Goal: Task Accomplishment & Management: Use online tool/utility

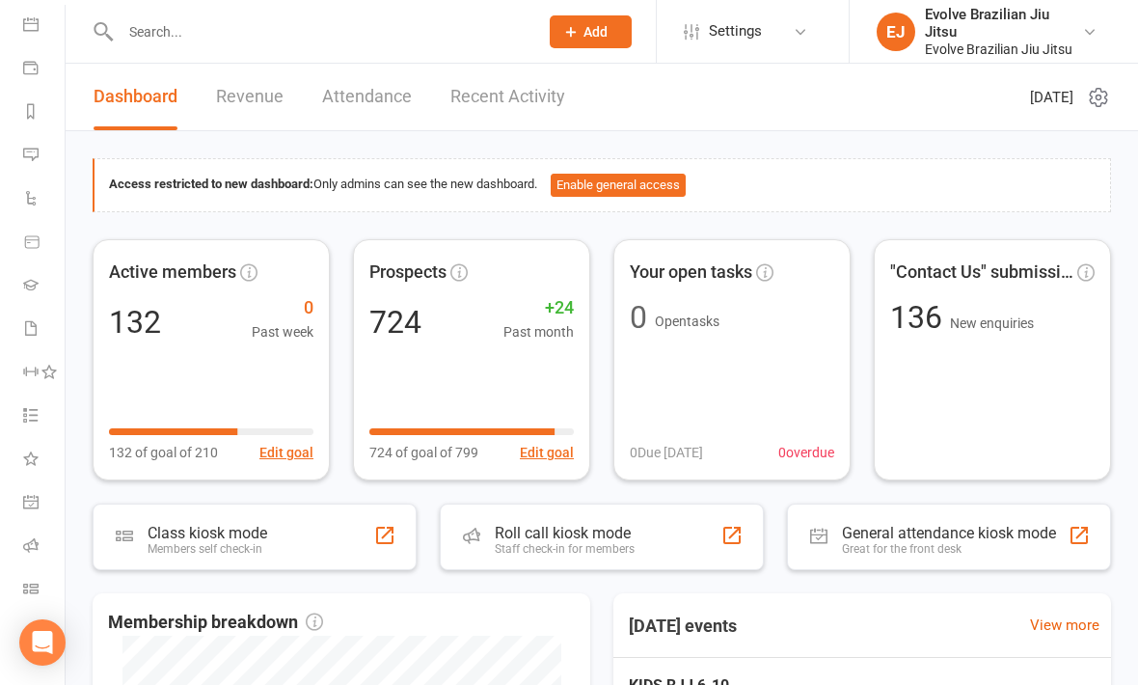
scroll to position [180, 0]
click at [29, 593] on icon at bounding box center [30, 588] width 15 height 15
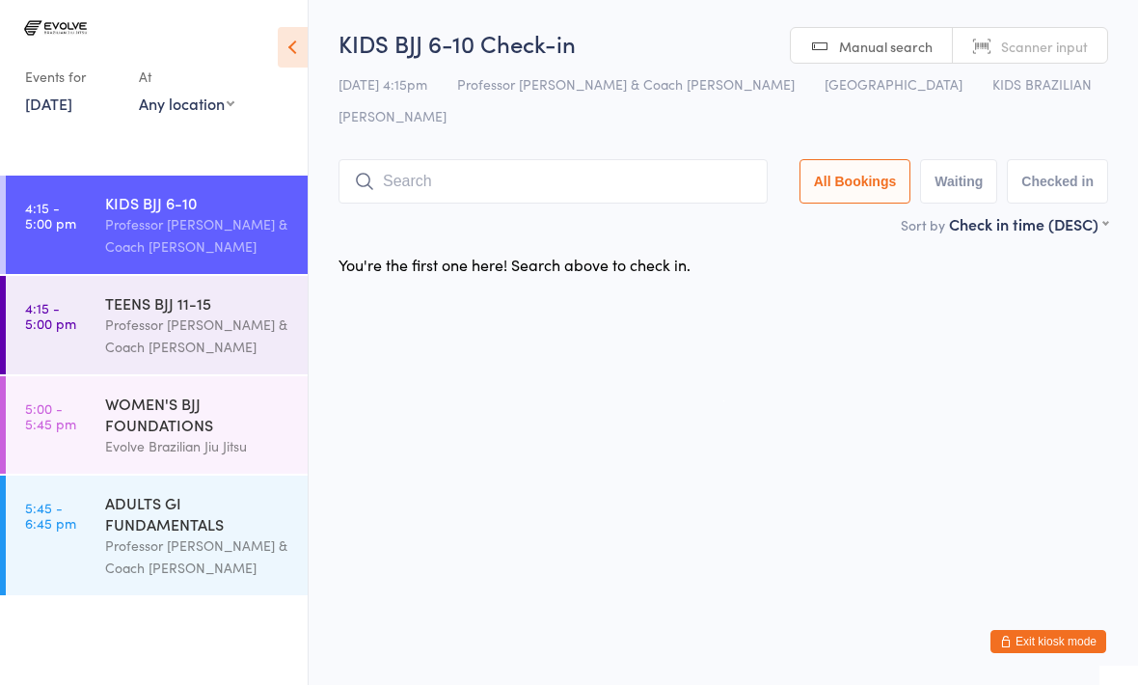
click at [491, 167] on input "search" at bounding box center [553, 181] width 429 height 44
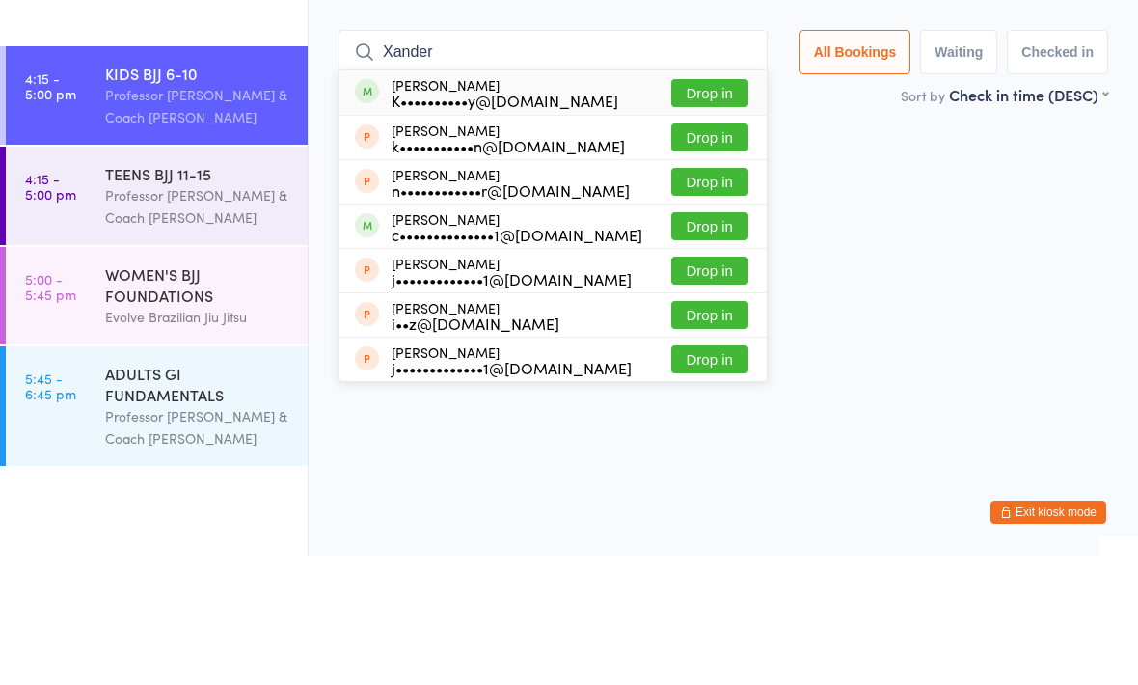
type input "Xander"
click at [695, 208] on button "Drop in" at bounding box center [709, 222] width 77 height 28
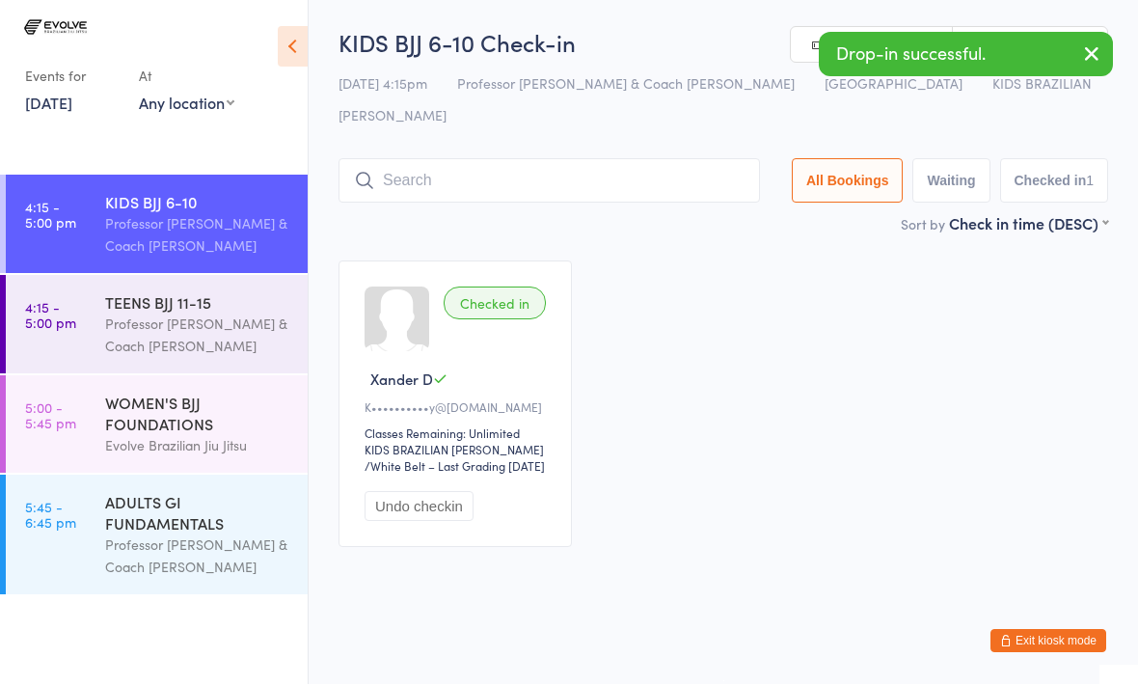
click at [204, 330] on div "Professor [PERSON_NAME] & Coach [PERSON_NAME]" at bounding box center [198, 336] width 186 height 44
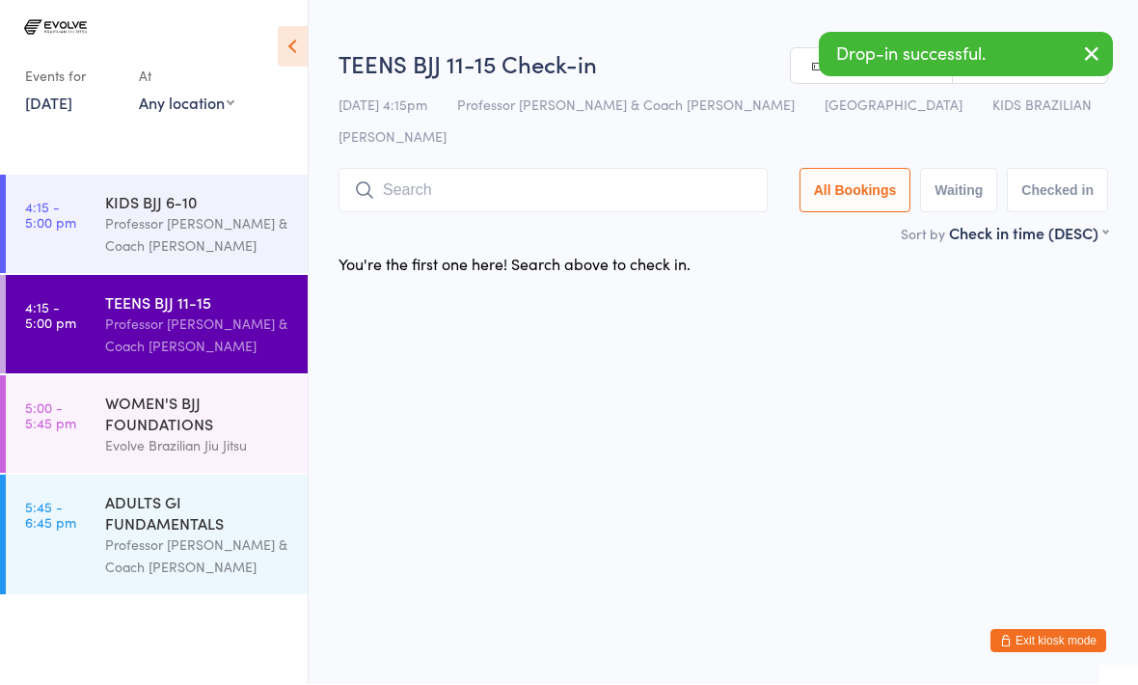
click at [500, 169] on input "search" at bounding box center [553, 191] width 429 height 44
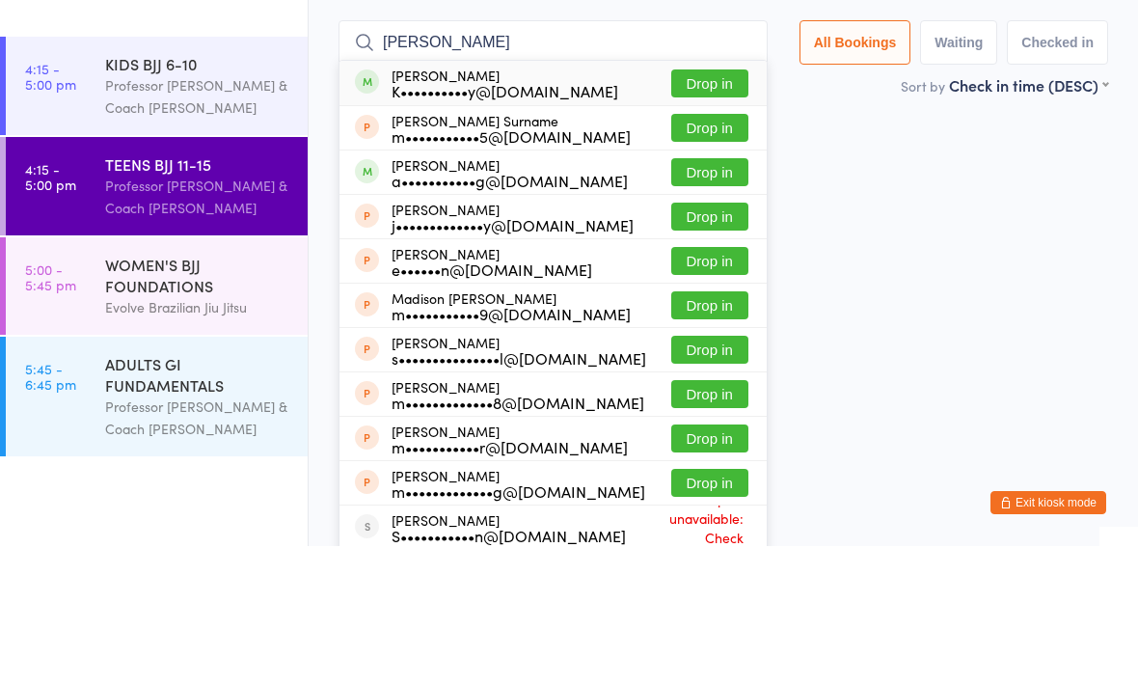
type input "[PERSON_NAME]"
click at [690, 208] on button "Drop in" at bounding box center [709, 222] width 77 height 28
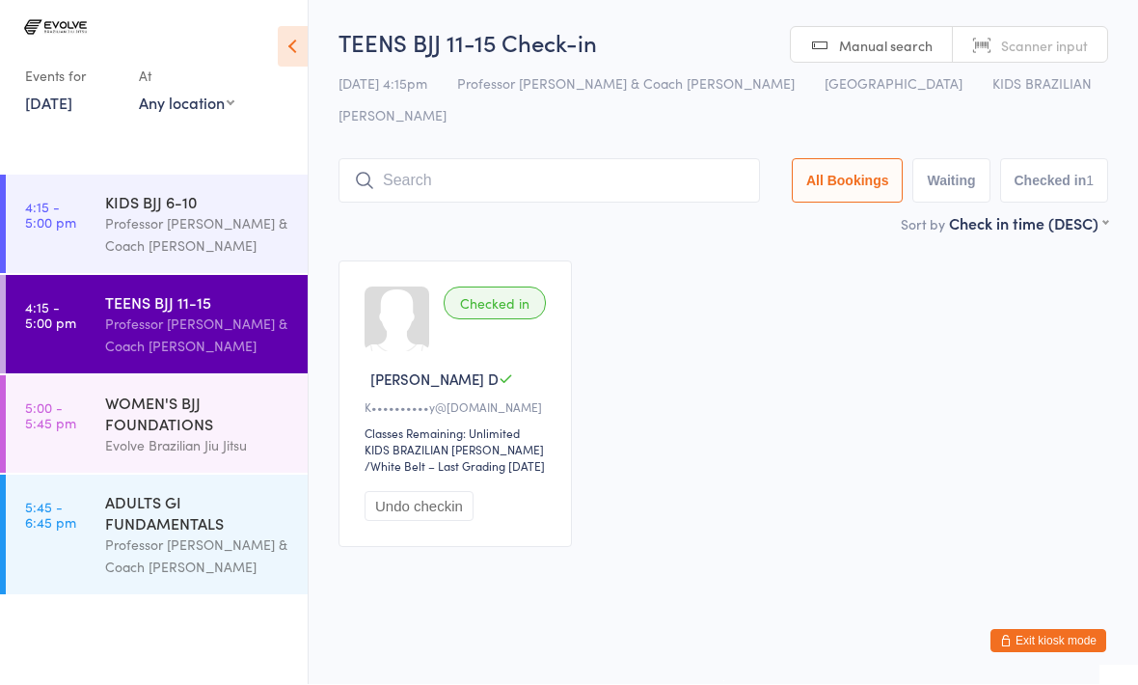
click at [468, 159] on input "search" at bounding box center [550, 181] width 422 height 44
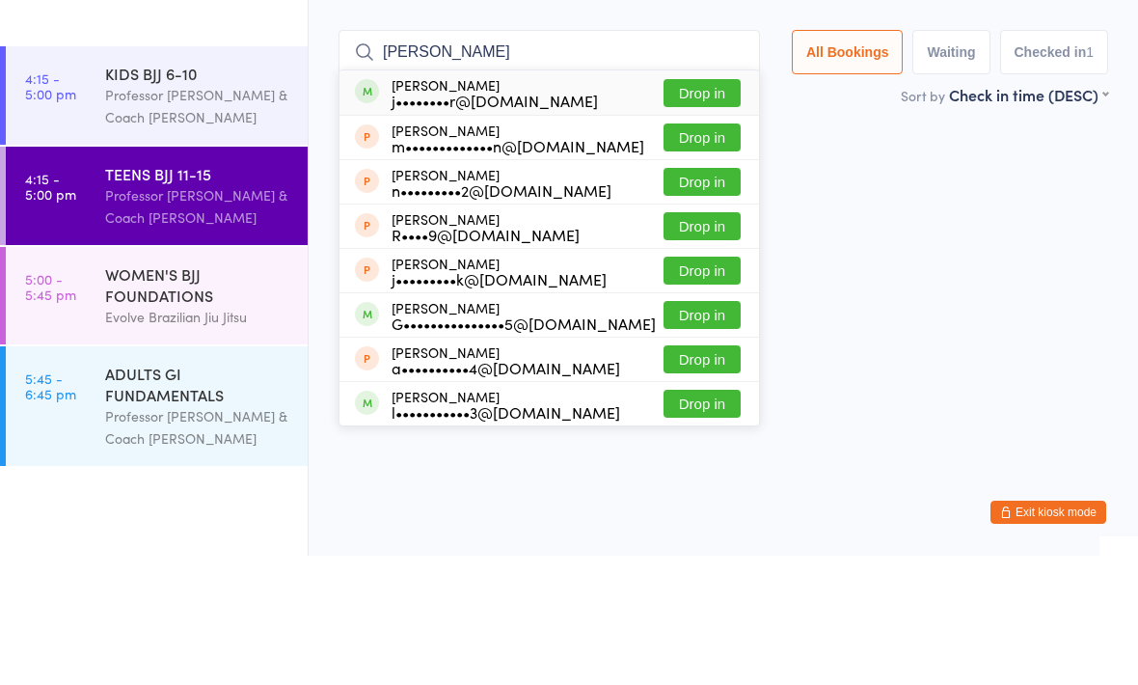
click at [664, 159] on input "[PERSON_NAME]" at bounding box center [550, 181] width 422 height 44
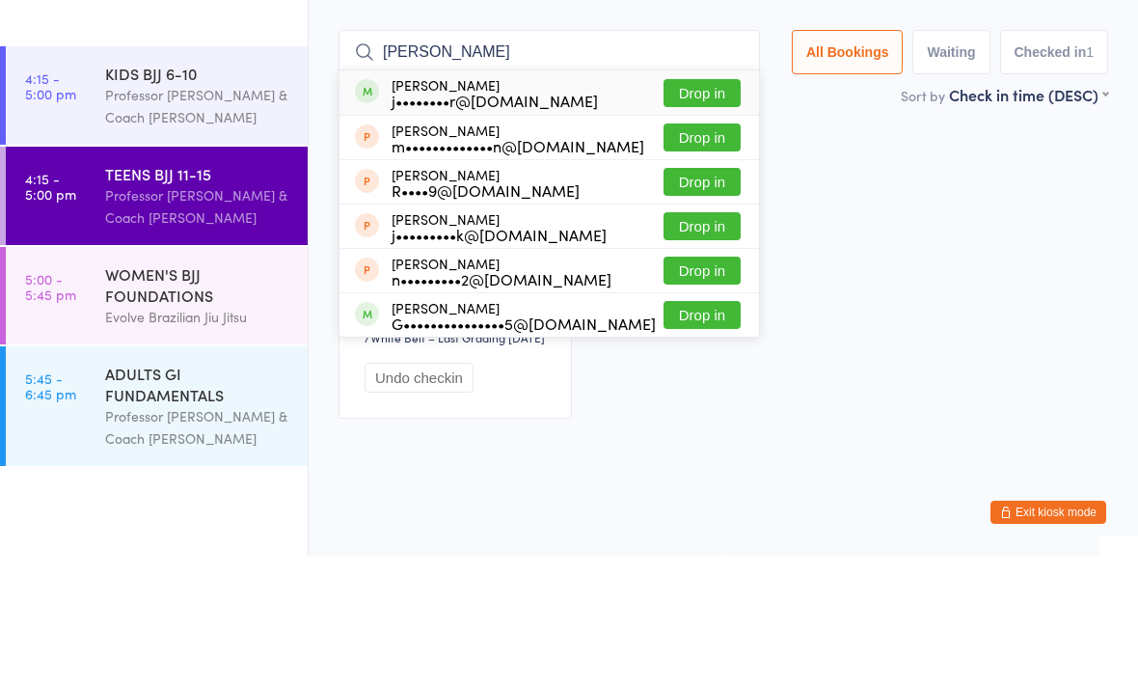
click at [660, 159] on input "[PERSON_NAME]" at bounding box center [550, 181] width 422 height 44
type input "[PERSON_NAME]"
click at [671, 208] on button "Drop in" at bounding box center [702, 222] width 77 height 28
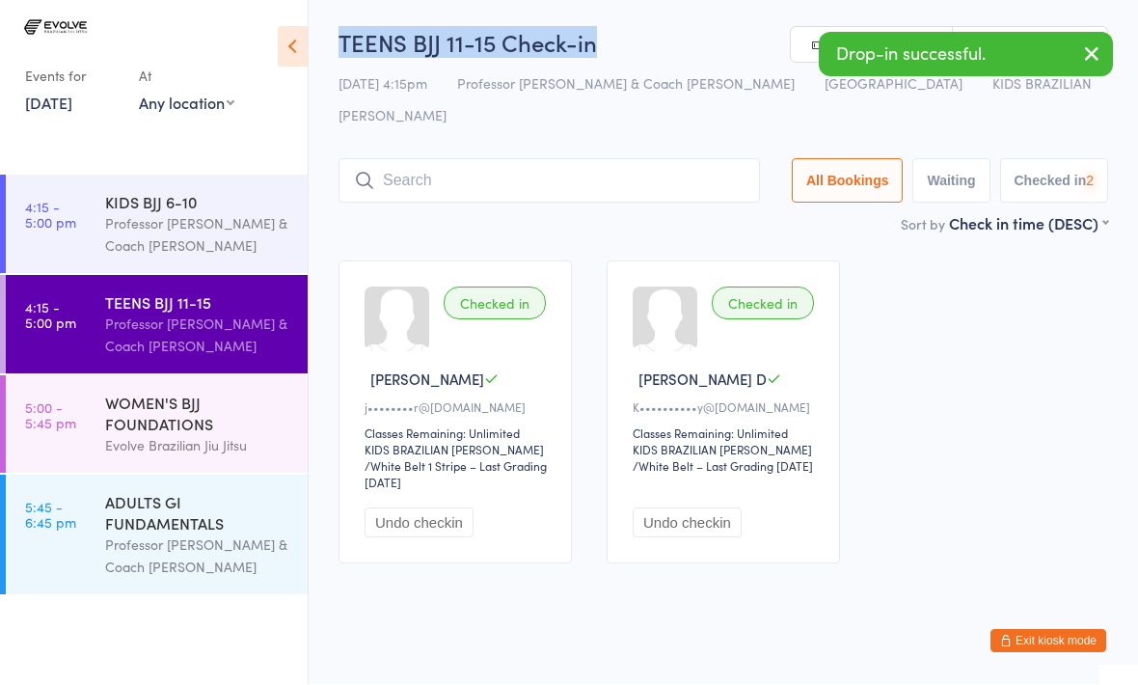
scroll to position [1, 0]
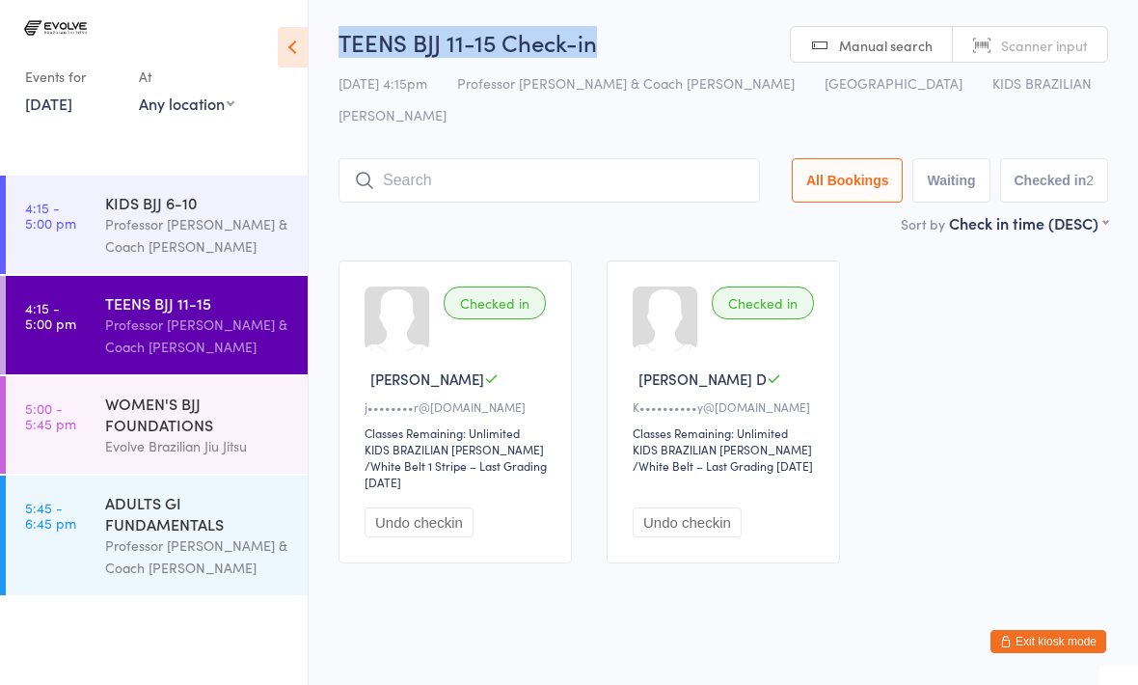
click at [398, 158] on input "search" at bounding box center [550, 180] width 422 height 44
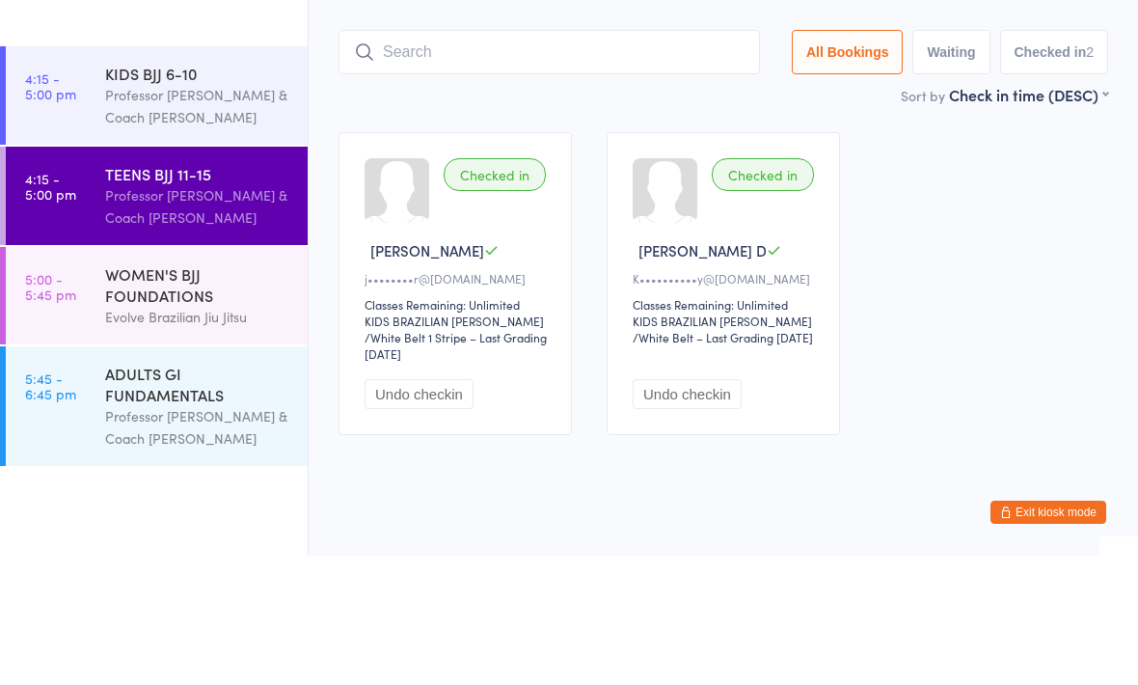
click at [169, 192] on div "KIDS BJJ 6-10" at bounding box center [198, 202] width 186 height 21
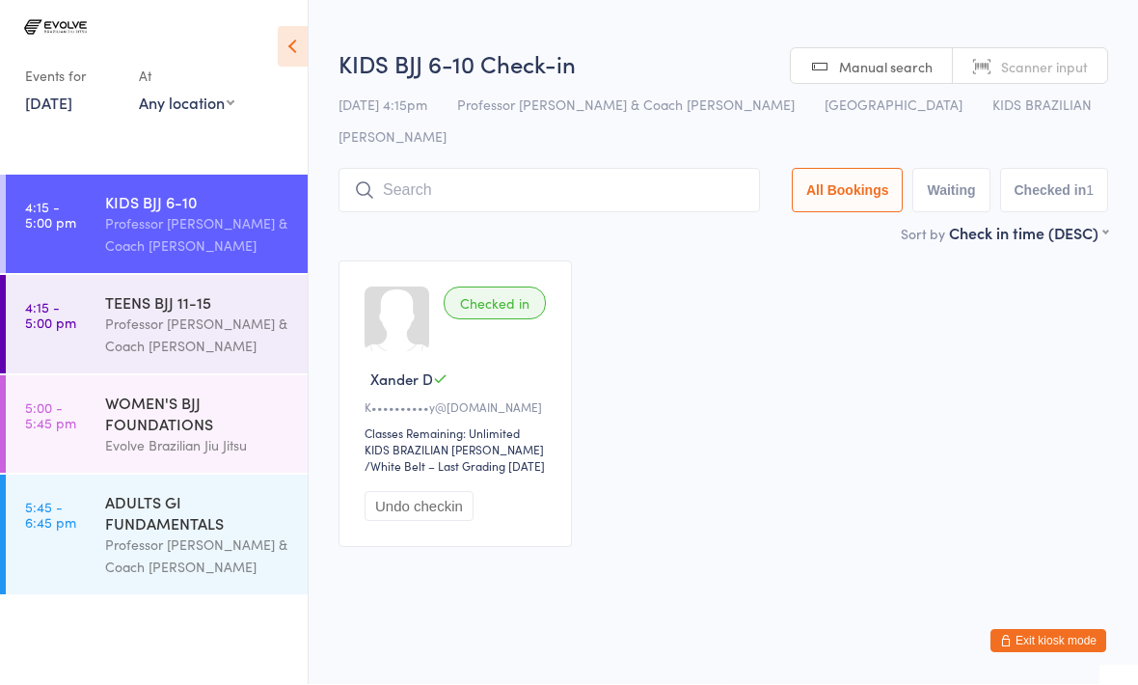
click at [438, 170] on input "search" at bounding box center [550, 191] width 422 height 44
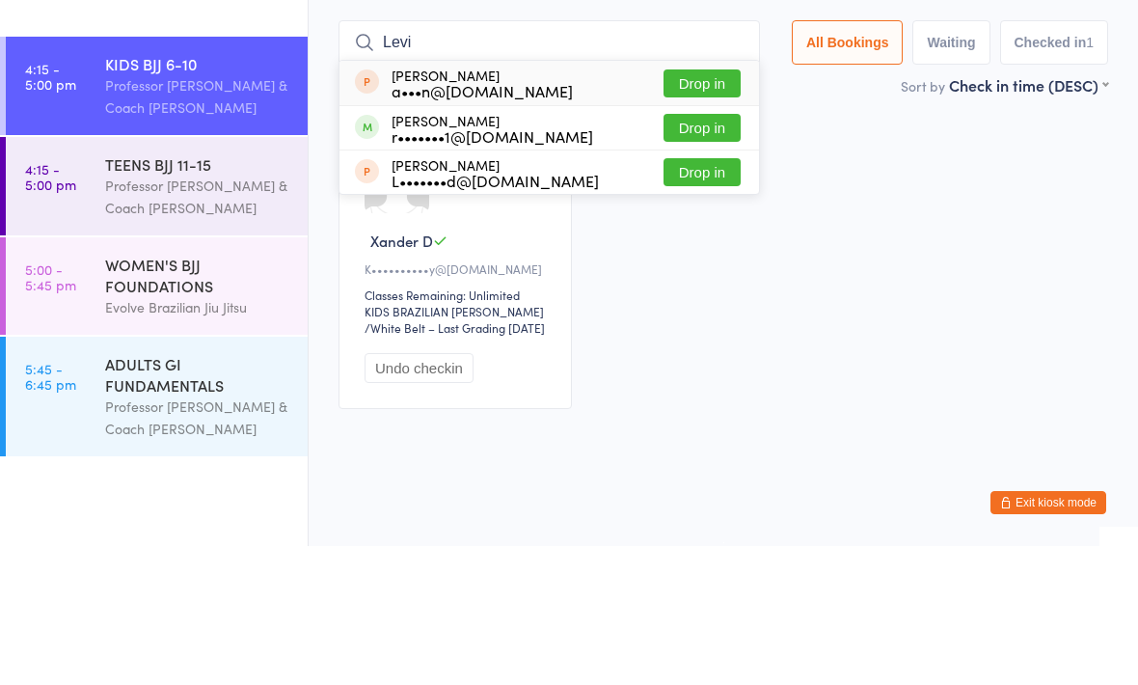
type input "Levi"
click at [683, 253] on button "Drop in" at bounding box center [702, 267] width 77 height 28
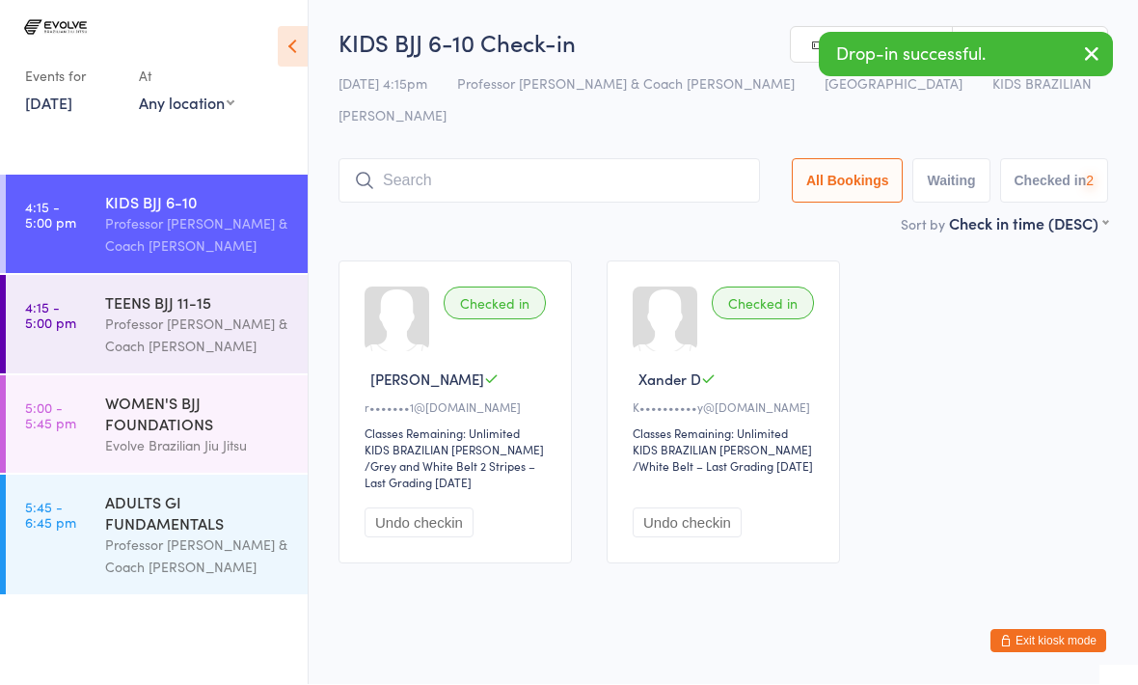
scroll to position [1, 0]
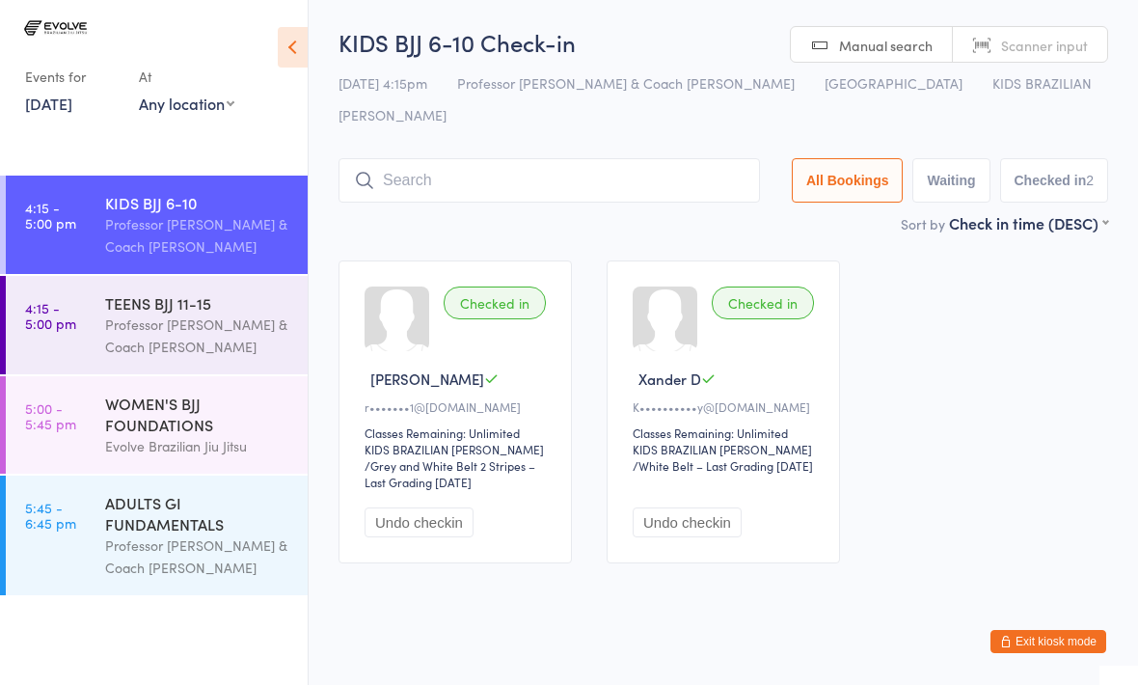
click at [642, 158] on input "search" at bounding box center [550, 180] width 422 height 44
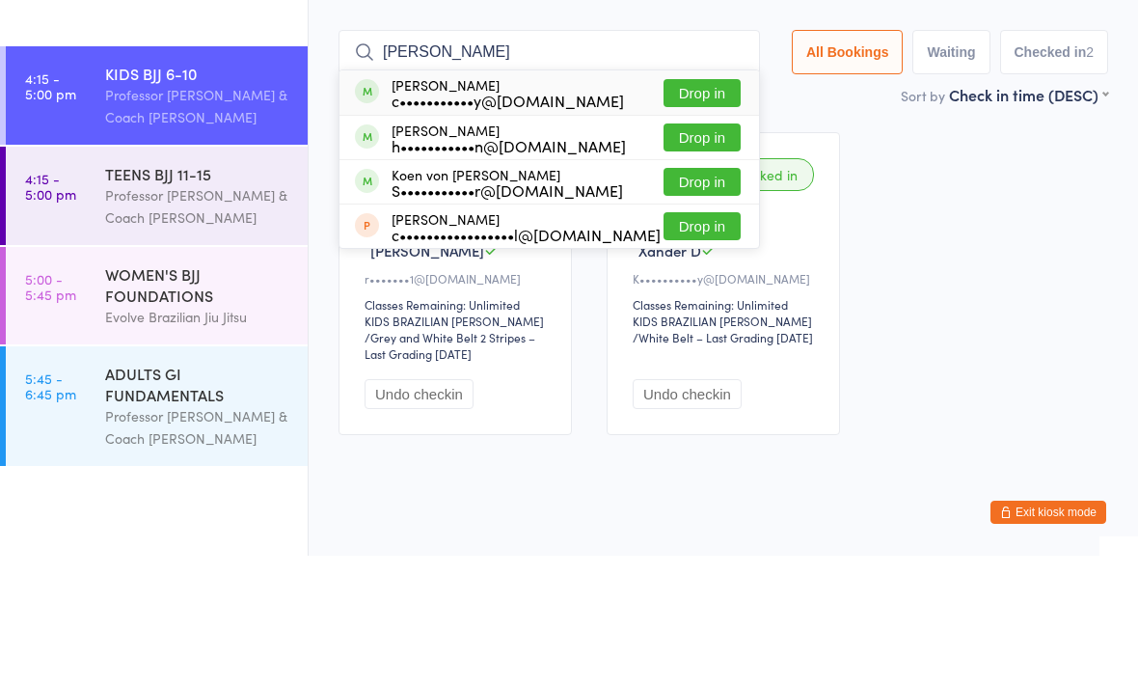
type input "[PERSON_NAME]"
click at [708, 253] on button "Drop in" at bounding box center [702, 267] width 77 height 28
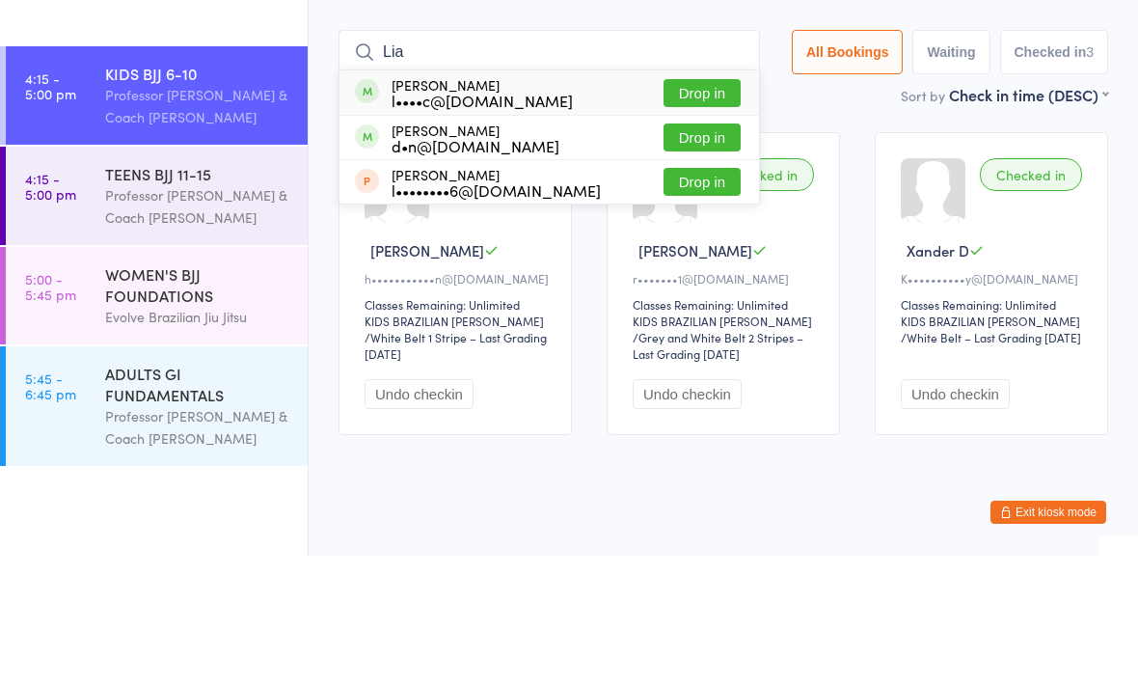
type input "Lia"
click at [678, 208] on button "Drop in" at bounding box center [702, 222] width 77 height 28
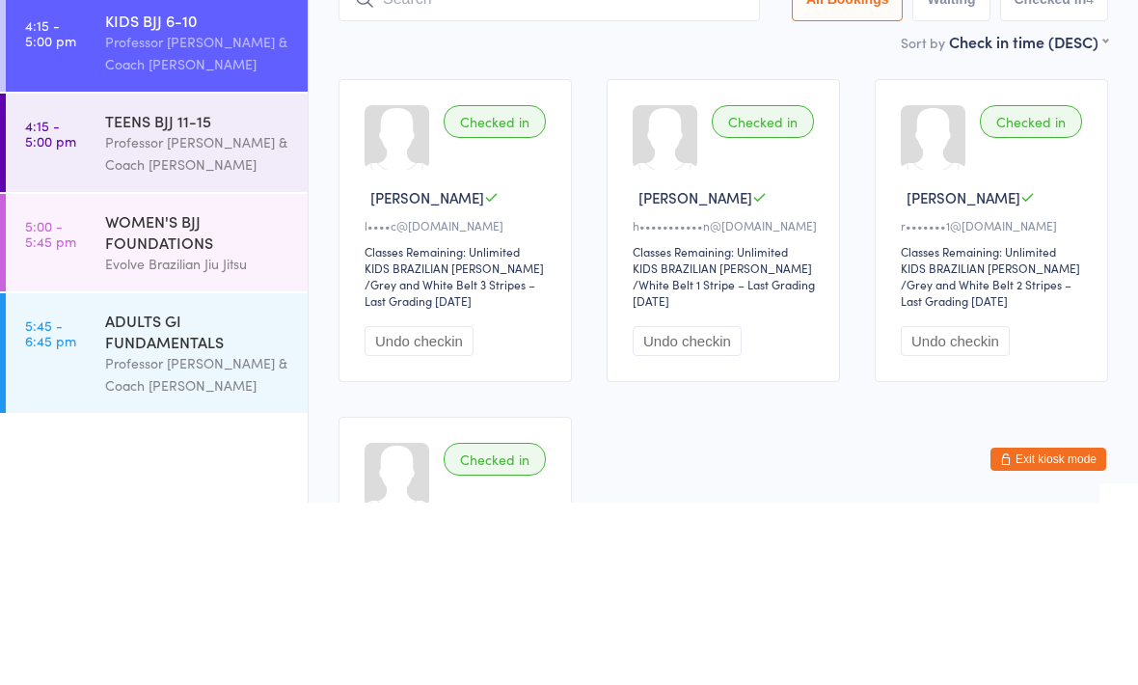
click at [184, 393] on div "WOMEN'S BJJ FOUNDATIONS" at bounding box center [198, 414] width 186 height 42
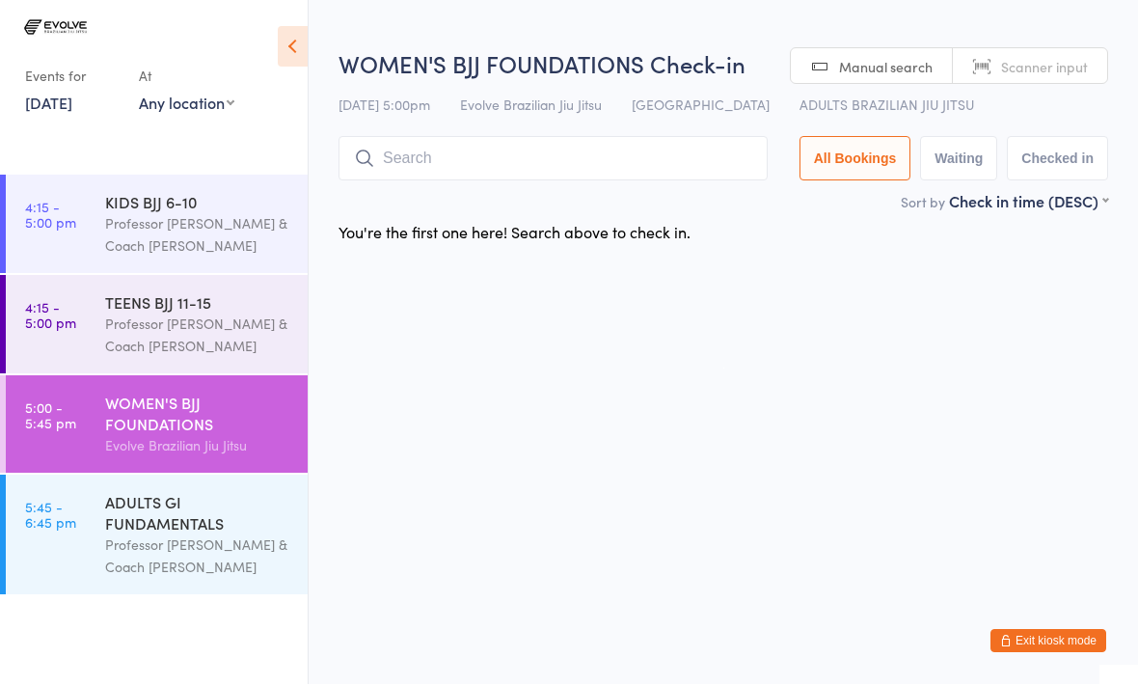
click at [525, 172] on input "search" at bounding box center [553, 159] width 429 height 44
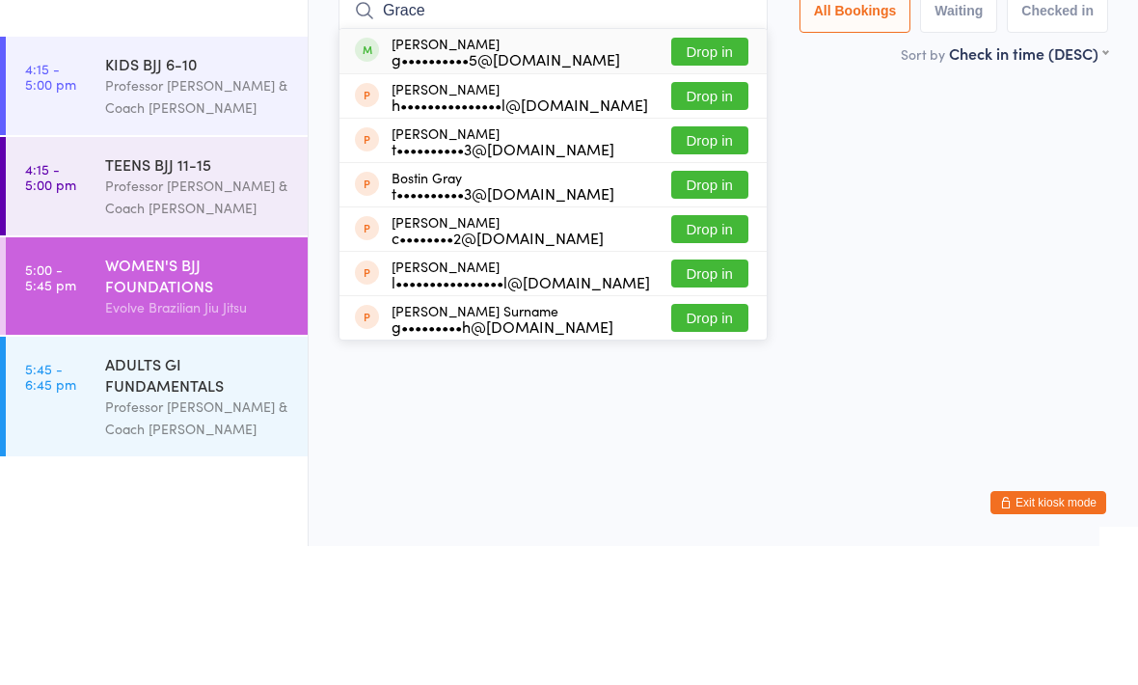
type input "Grace"
click at [712, 177] on button "Drop in" at bounding box center [709, 191] width 77 height 28
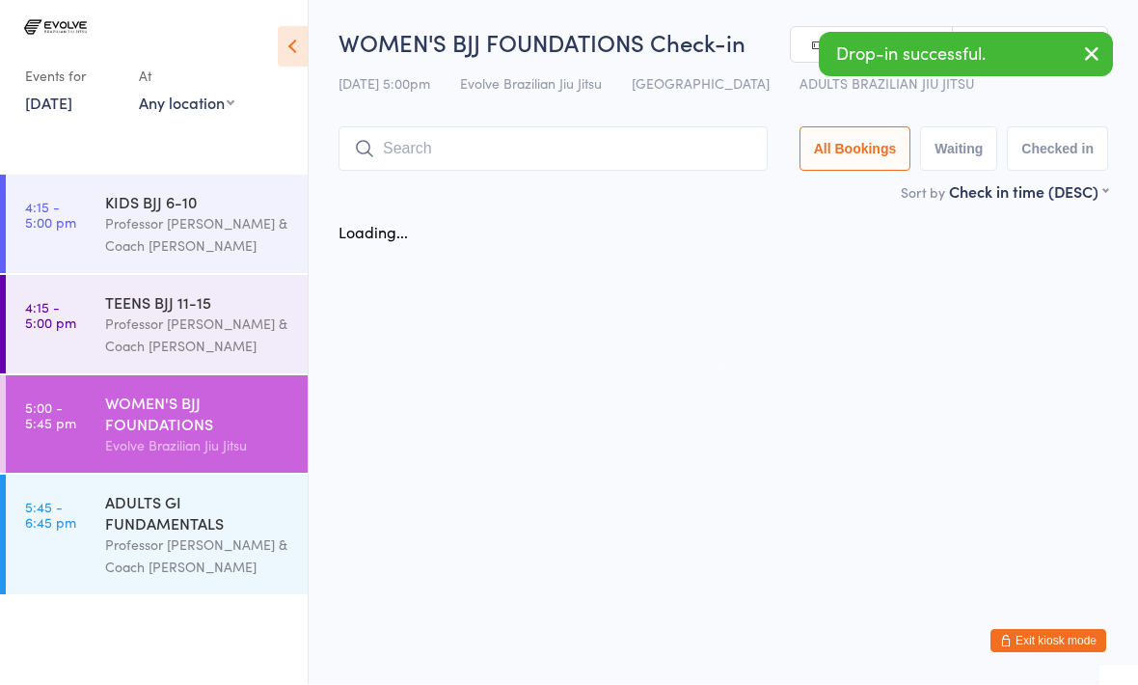
scroll to position [1, 0]
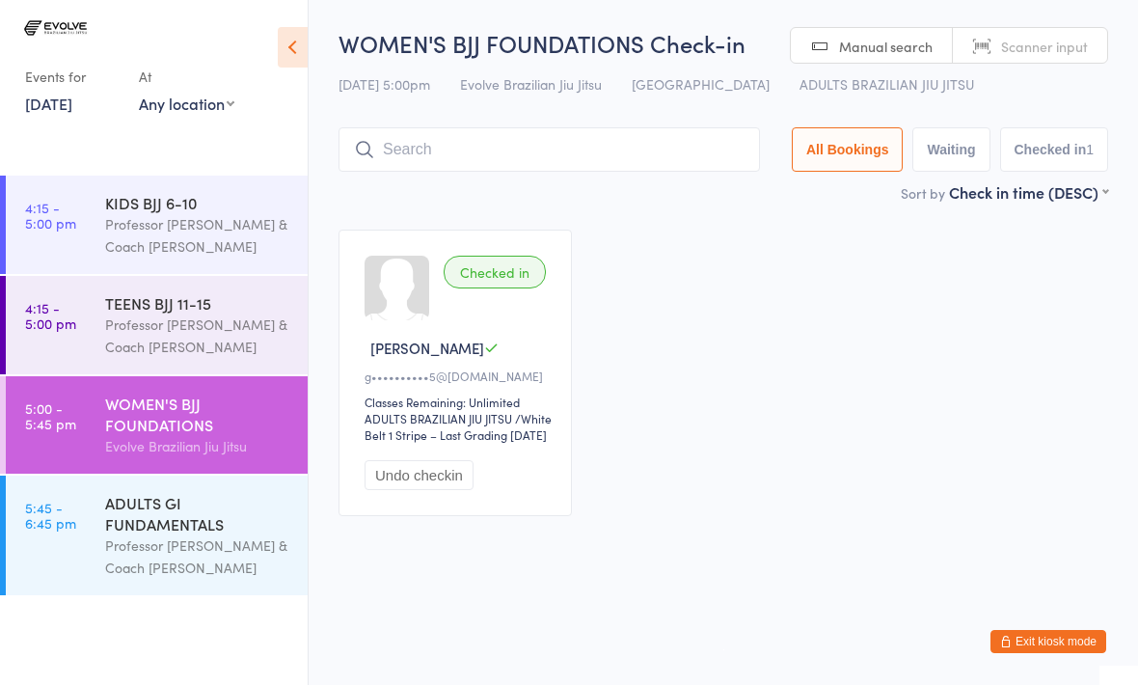
click at [220, 431] on div "WOMEN'S BJJ FOUNDATIONS" at bounding box center [198, 414] width 186 height 42
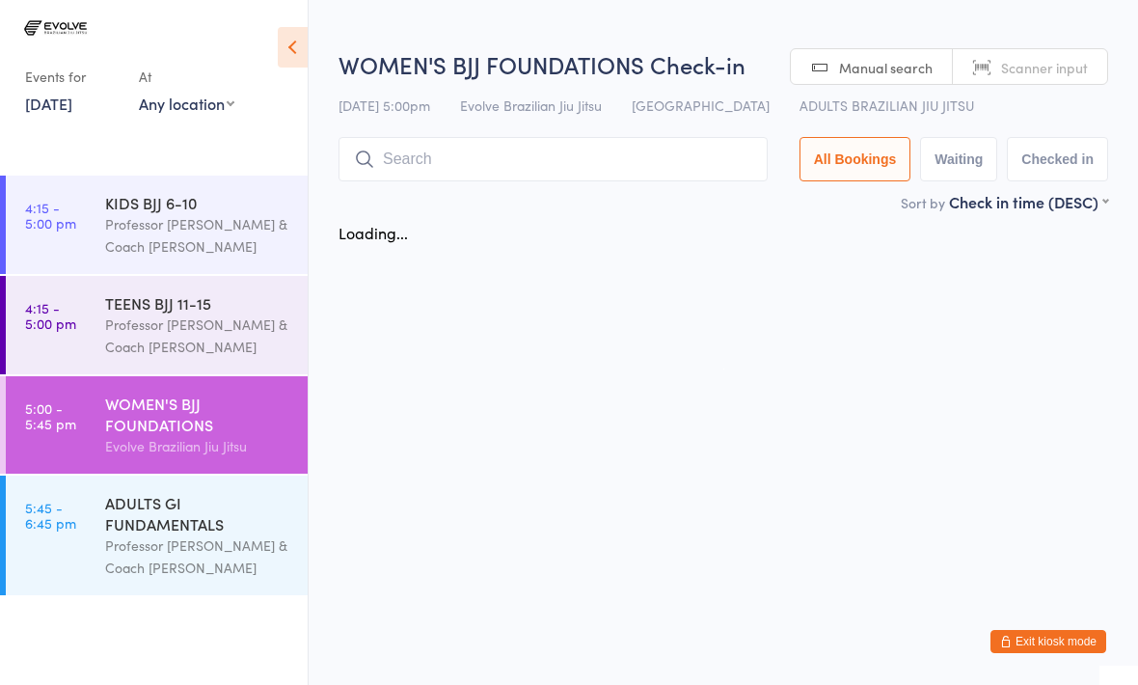
scroll to position [0, 0]
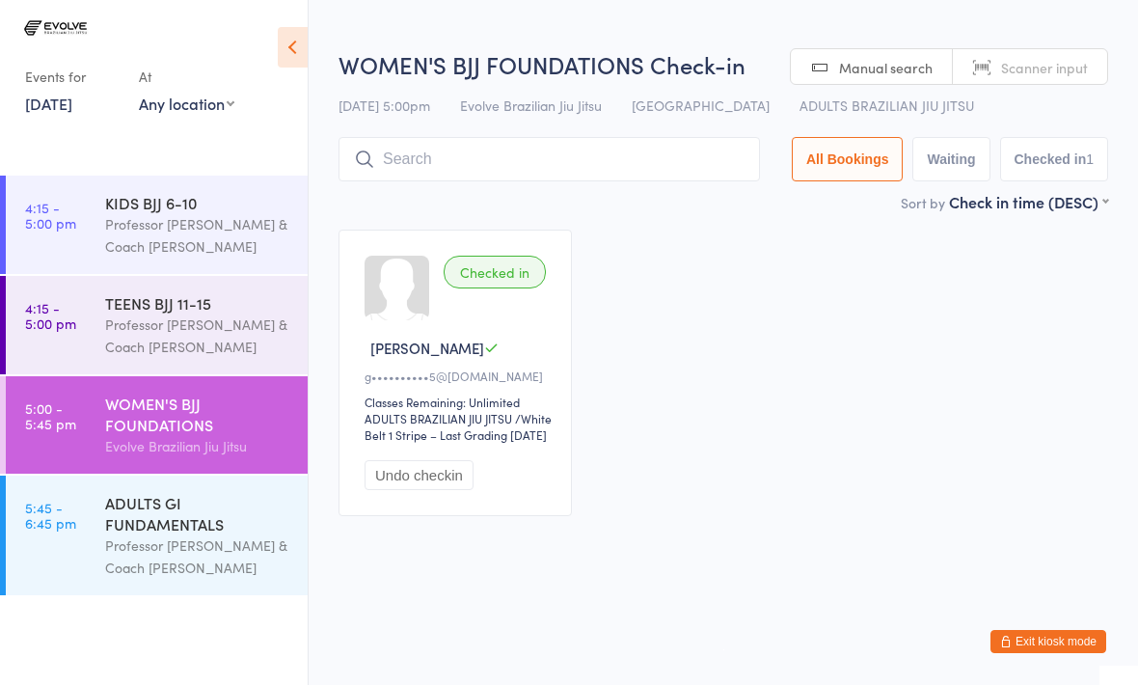
click at [501, 180] on input "search" at bounding box center [550, 159] width 422 height 44
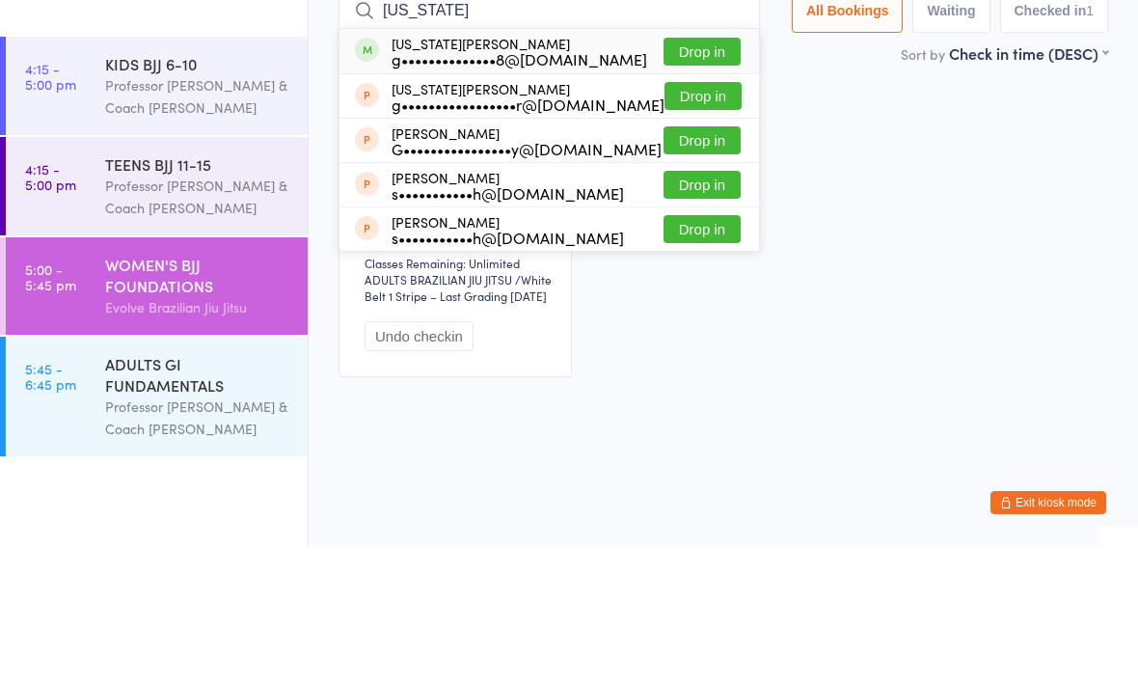
type input "[US_STATE]"
click at [708, 177] on button "Drop in" at bounding box center [702, 191] width 77 height 28
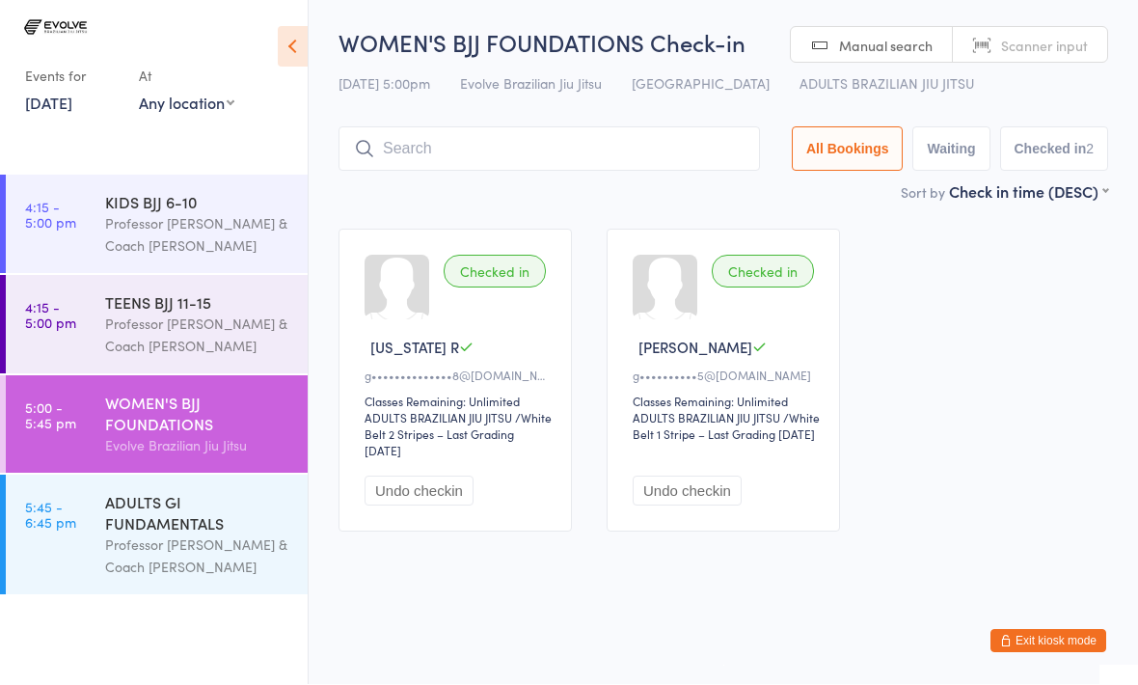
click at [400, 150] on input "search" at bounding box center [550, 149] width 422 height 44
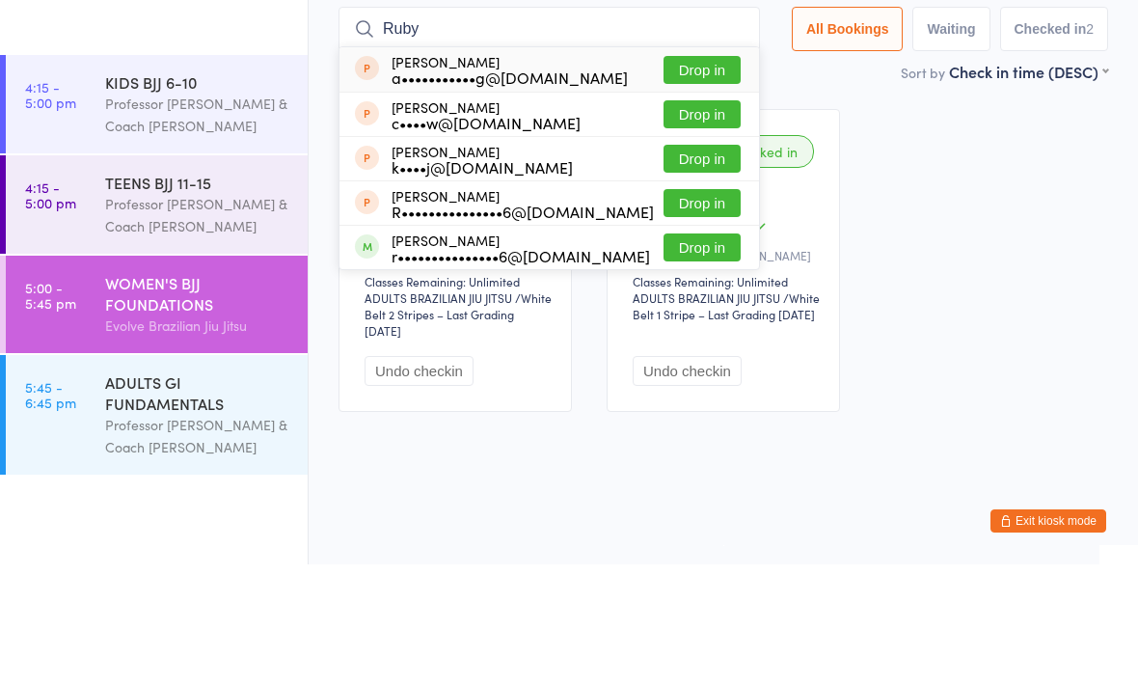
type input "Ruby"
click at [677, 354] on button "Drop in" at bounding box center [702, 368] width 77 height 28
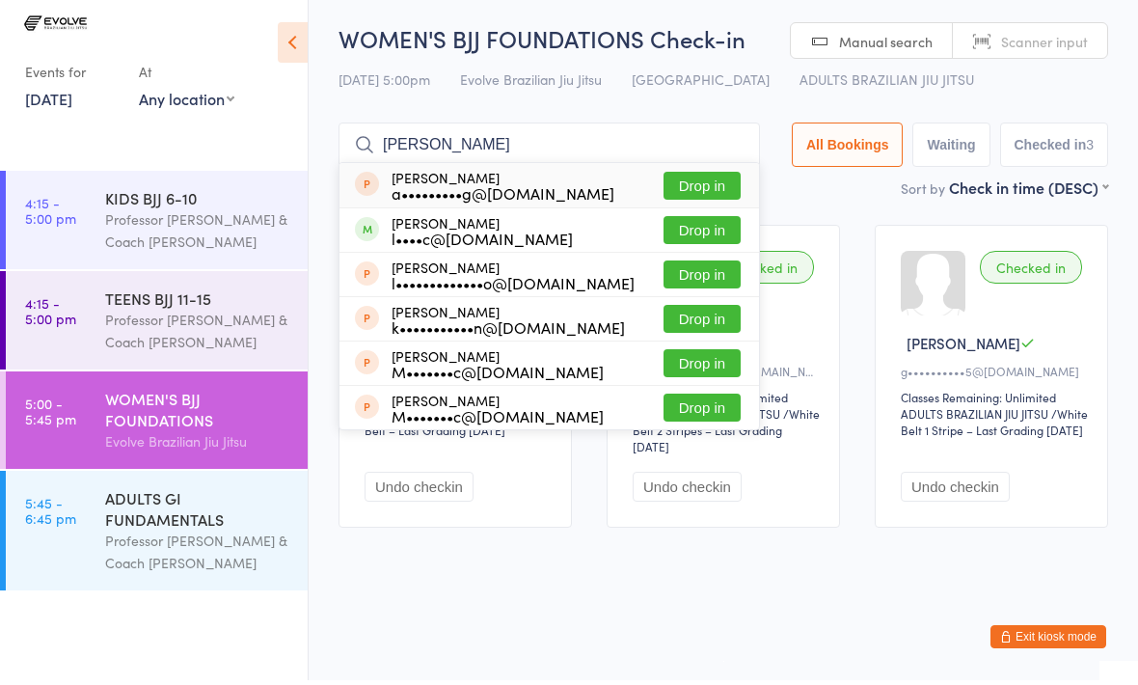
type input "[PERSON_NAME]"
click at [685, 221] on button "Drop in" at bounding box center [702, 235] width 77 height 28
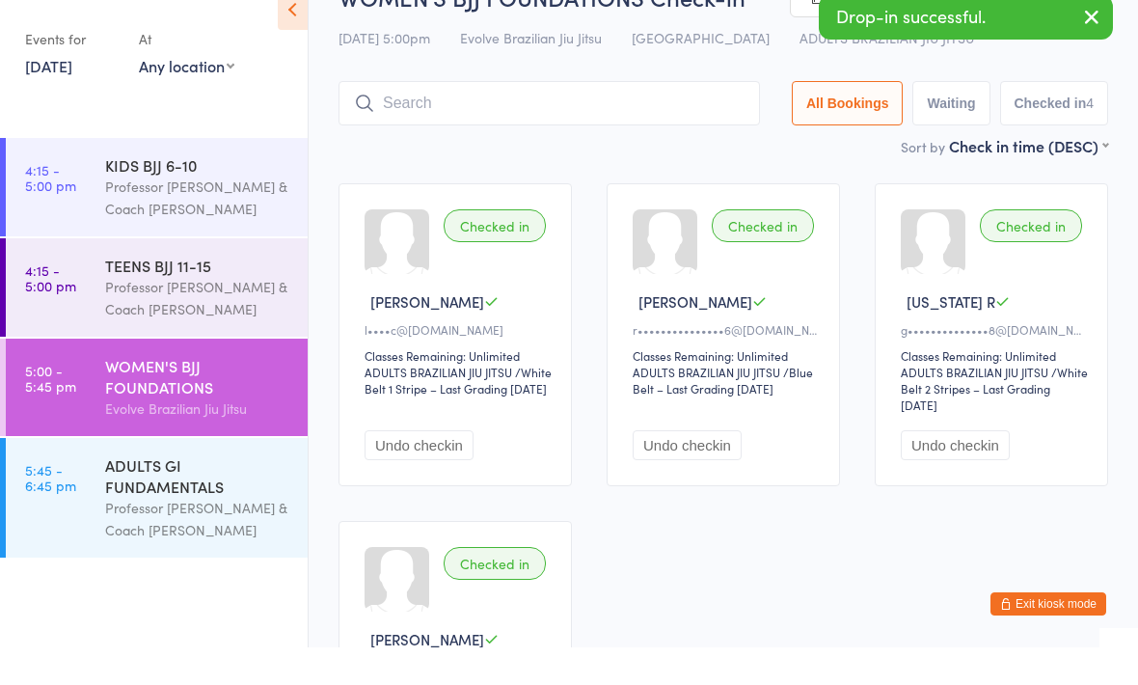
scroll to position [0, 0]
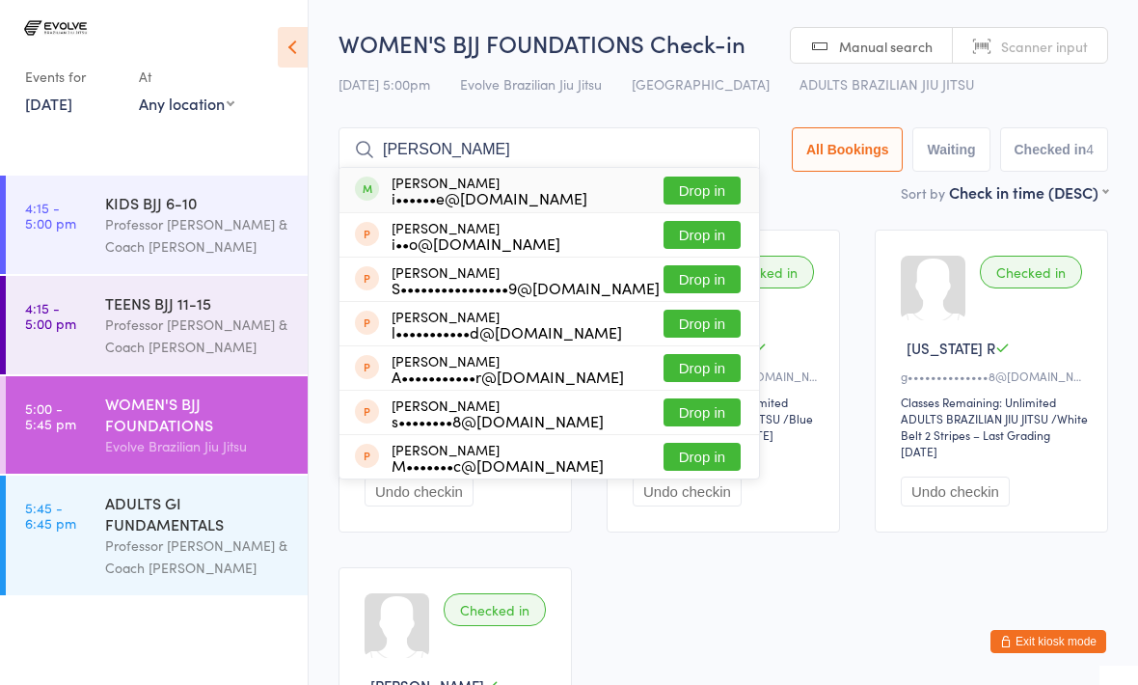
type input "[PERSON_NAME]"
click at [695, 182] on button "Drop in" at bounding box center [702, 191] width 77 height 28
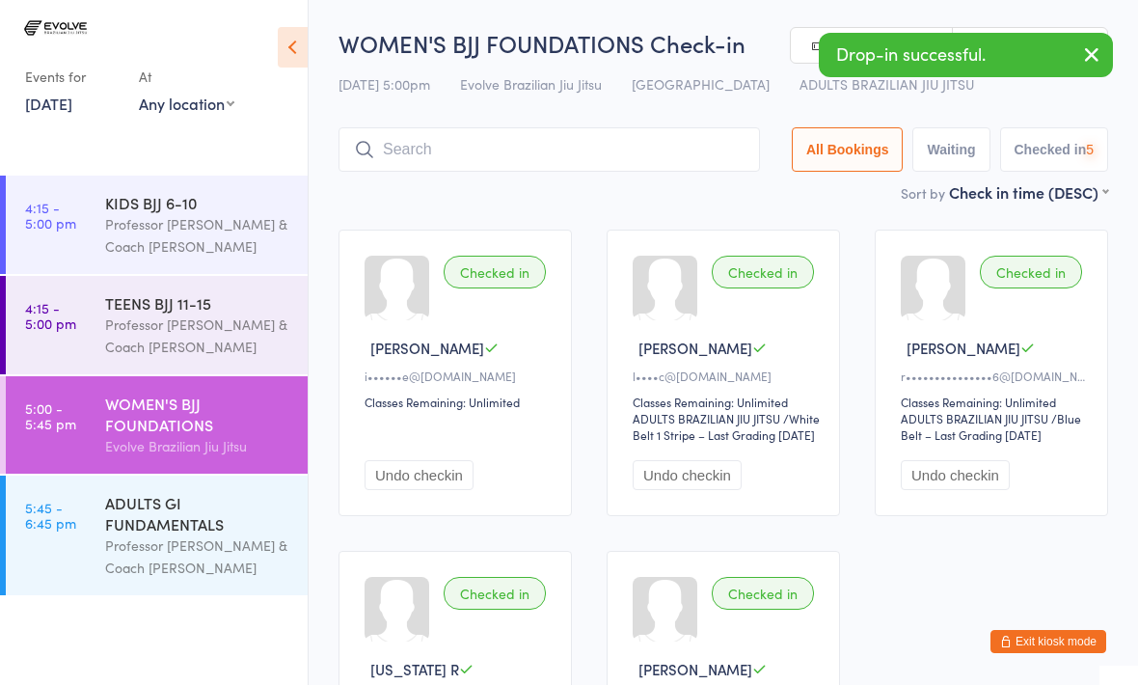
click at [531, 142] on input "search" at bounding box center [550, 149] width 422 height 44
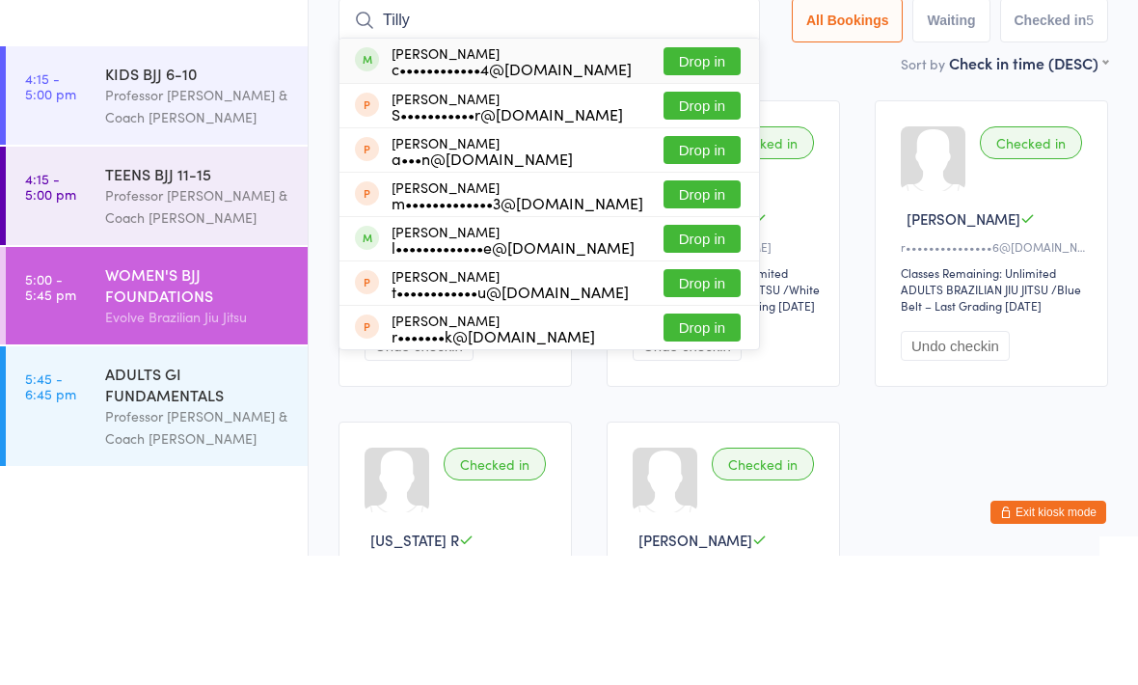
type input "Tilly"
click at [684, 177] on button "Drop in" at bounding box center [702, 191] width 77 height 28
